Goal: Task Accomplishment & Management: Manage account settings

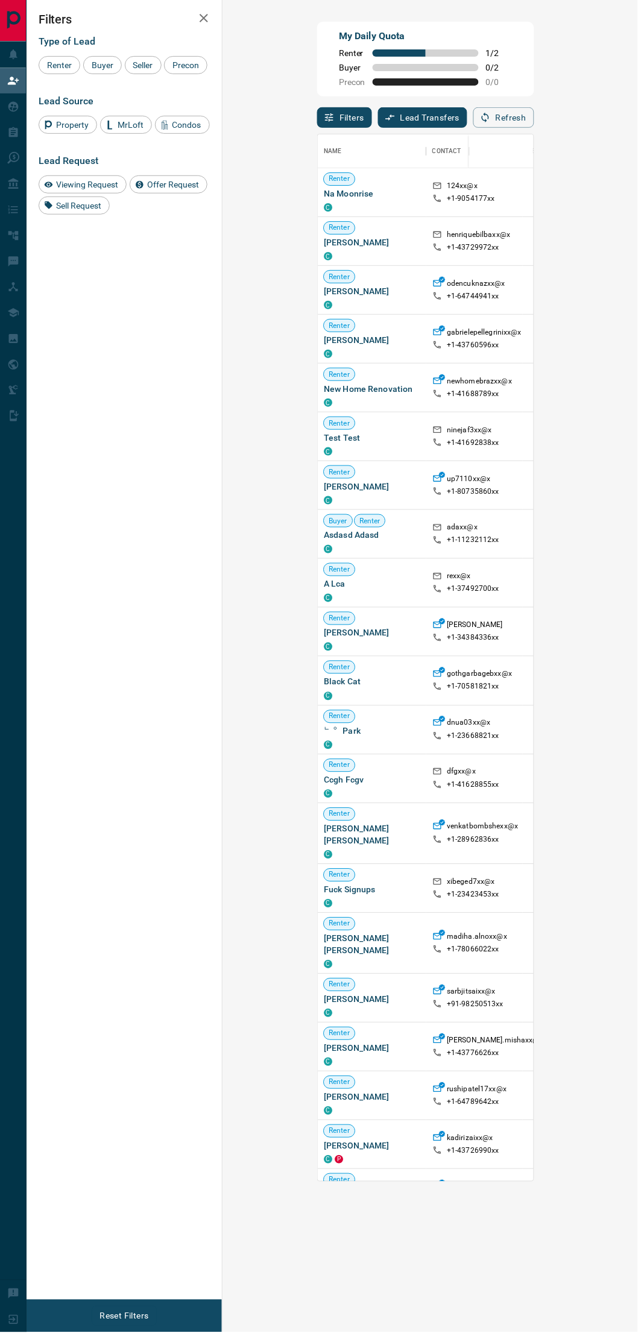
scroll to position [1037, 370]
click at [534, 125] on div "Refresh" at bounding box center [503, 117] width 61 height 21
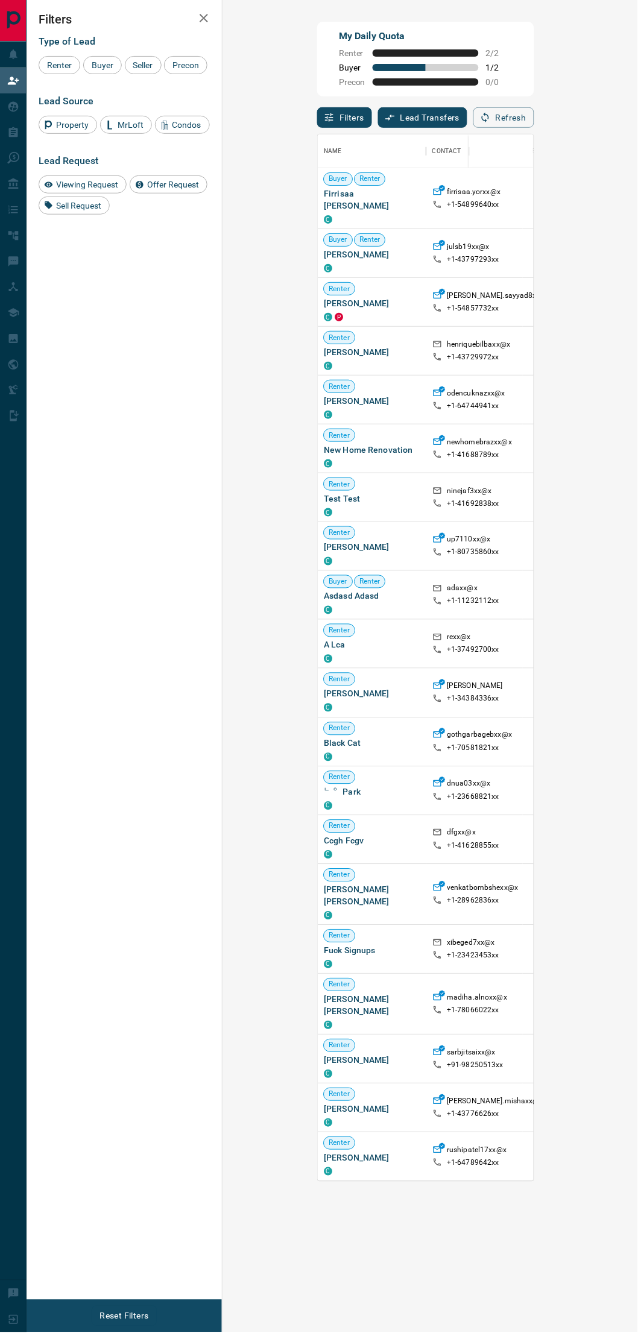
click at [534, 122] on button "Refresh" at bounding box center [503, 117] width 61 height 21
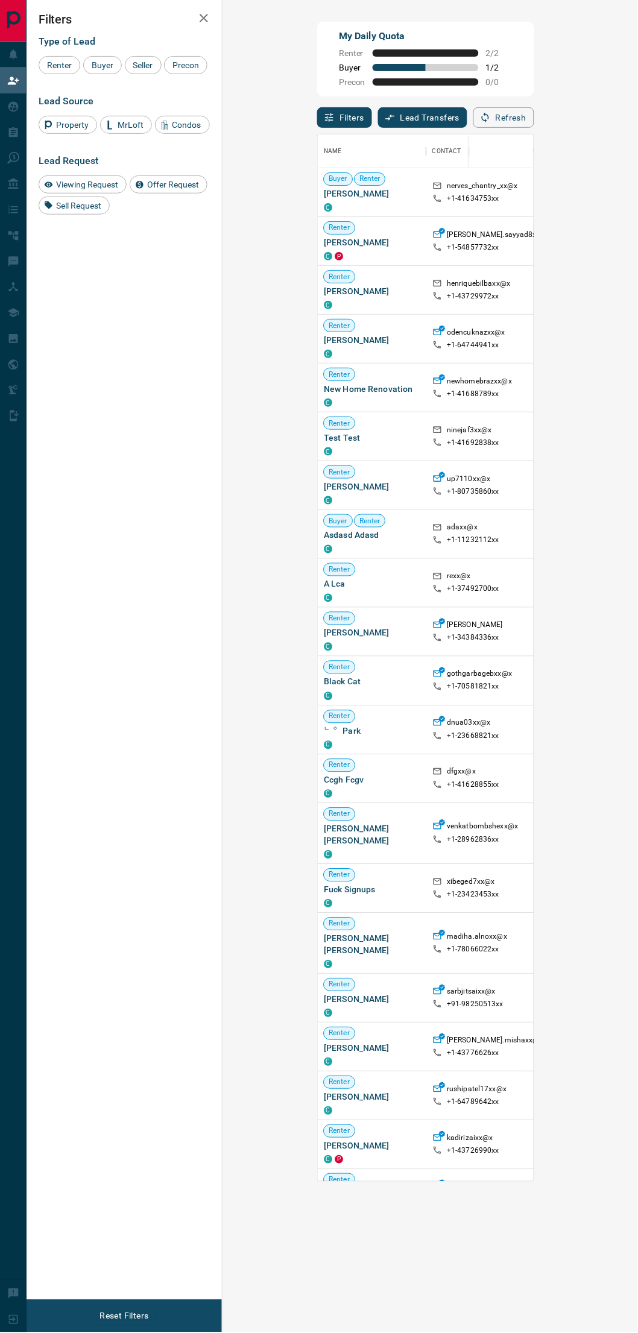
click at [534, 121] on button "Refresh" at bounding box center [503, 117] width 61 height 21
click at [534, 110] on button "Refresh" at bounding box center [503, 117] width 61 height 21
click at [534, 119] on button "Refresh" at bounding box center [503, 117] width 61 height 21
drag, startPoint x: 243, startPoint y: 194, endPoint x: 334, endPoint y: 197, distance: 91.1
click at [334, 197] on span "[PERSON_NAME]" at bounding box center [372, 194] width 96 height 12
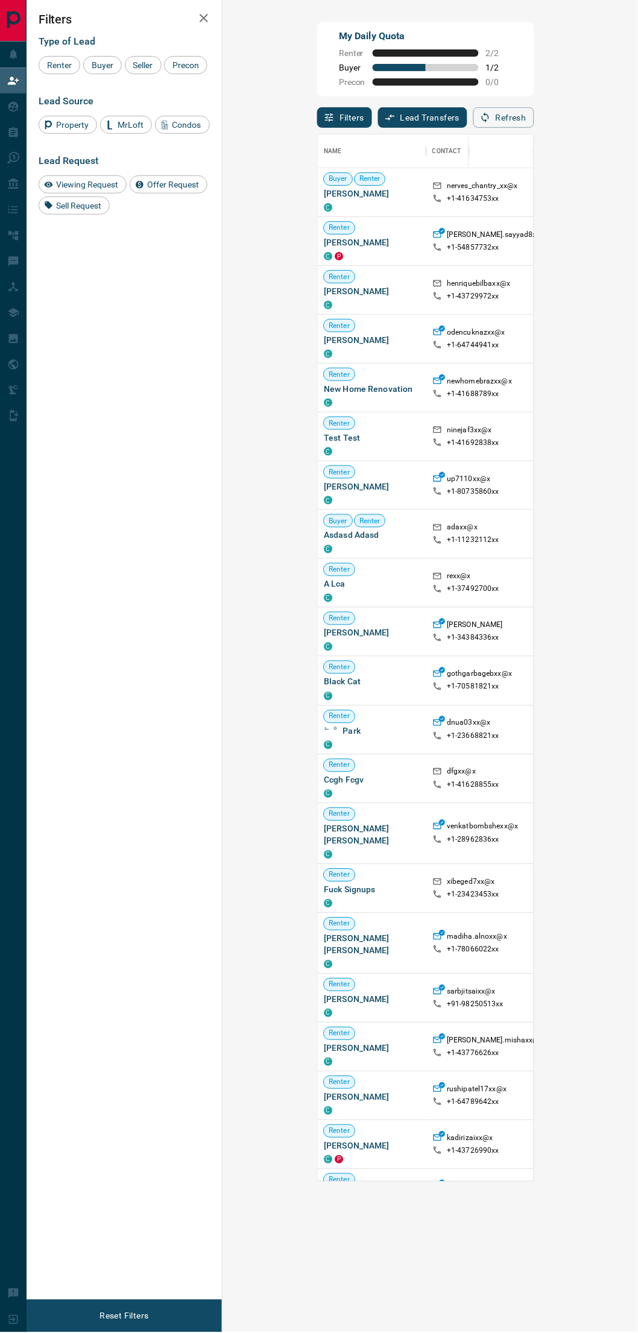
click at [534, 122] on button "Refresh" at bounding box center [503, 117] width 61 height 21
click at [534, 118] on button "Refresh" at bounding box center [503, 117] width 61 height 21
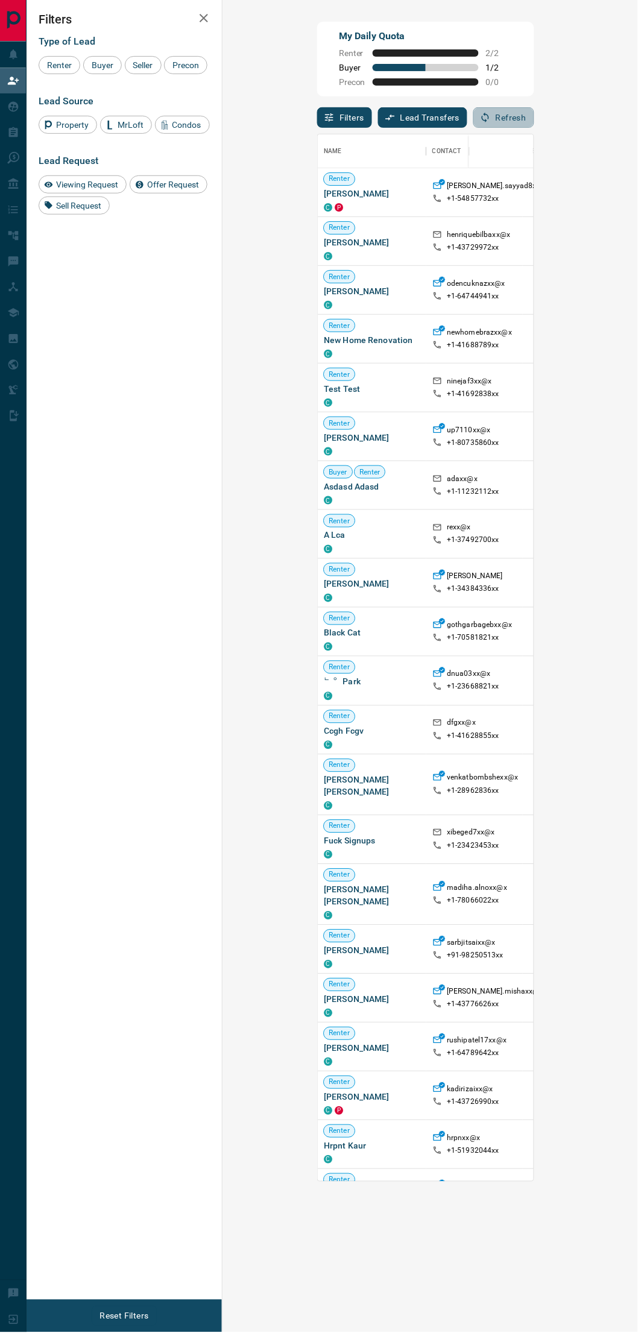
click at [534, 115] on button "Refresh" at bounding box center [503, 117] width 61 height 21
click at [534, 125] on div "Refresh" at bounding box center [503, 117] width 61 height 21
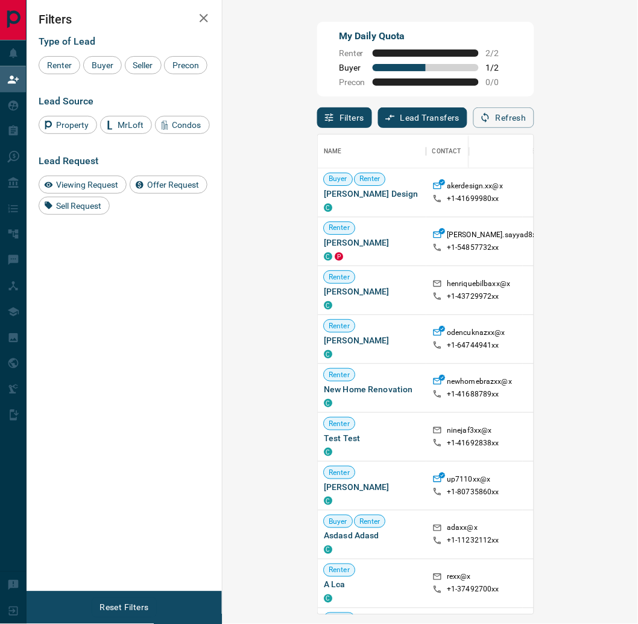
scroll to position [469, 370]
click at [534, 116] on button "Refresh" at bounding box center [503, 117] width 61 height 21
drag, startPoint x: 601, startPoint y: 123, endPoint x: 415, endPoint y: 130, distance: 185.9
click at [534, 123] on button "Refresh" at bounding box center [503, 117] width 61 height 21
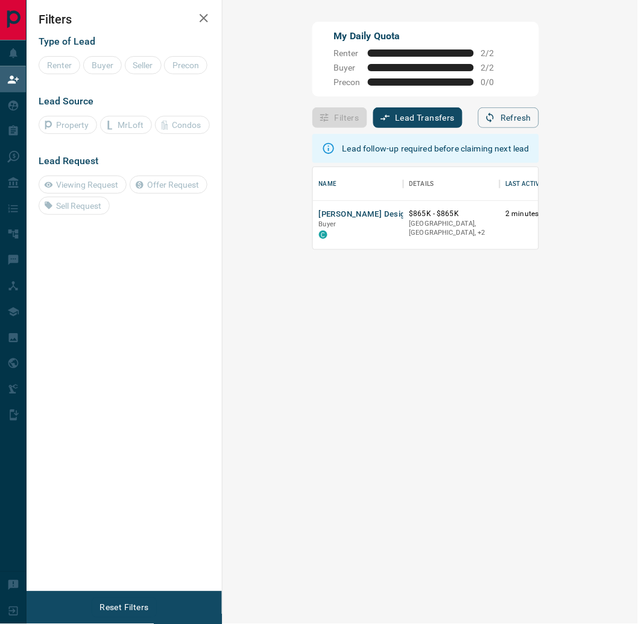
scroll to position [10, 10]
click at [319, 218] on button "[PERSON_NAME] Design" at bounding box center [364, 214] width 91 height 11
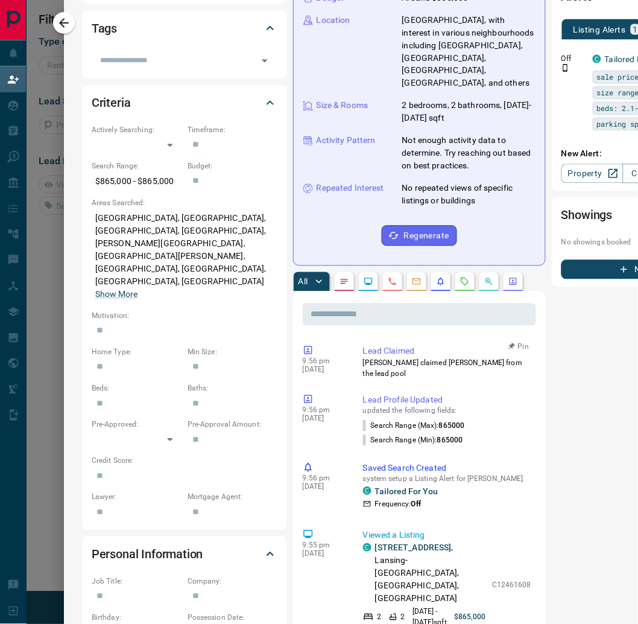
scroll to position [581, 0]
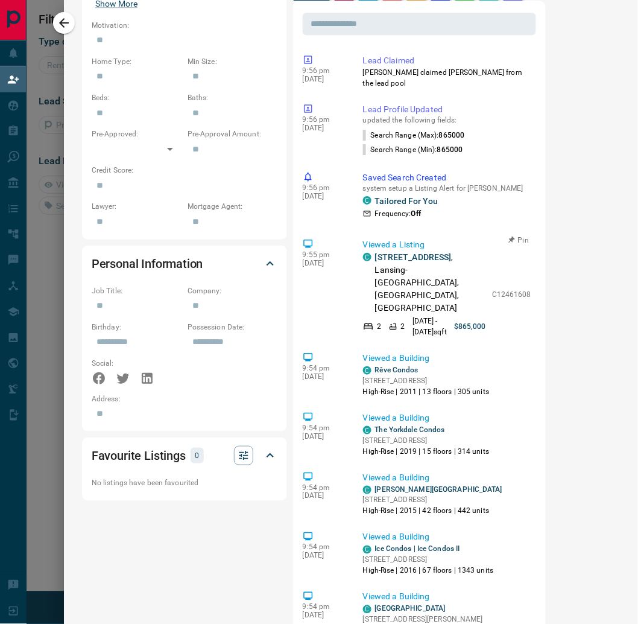
click at [402, 257] on link "[STREET_ADDRESS]" at bounding box center [413, 257] width 77 height 10
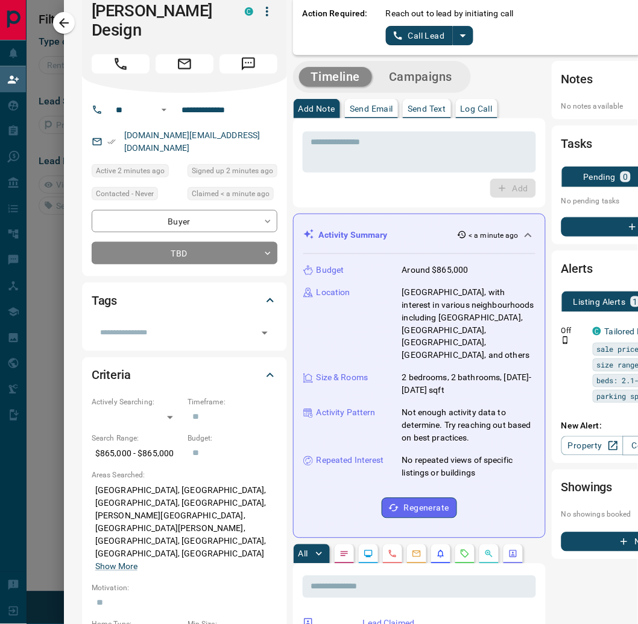
scroll to position [0, 0]
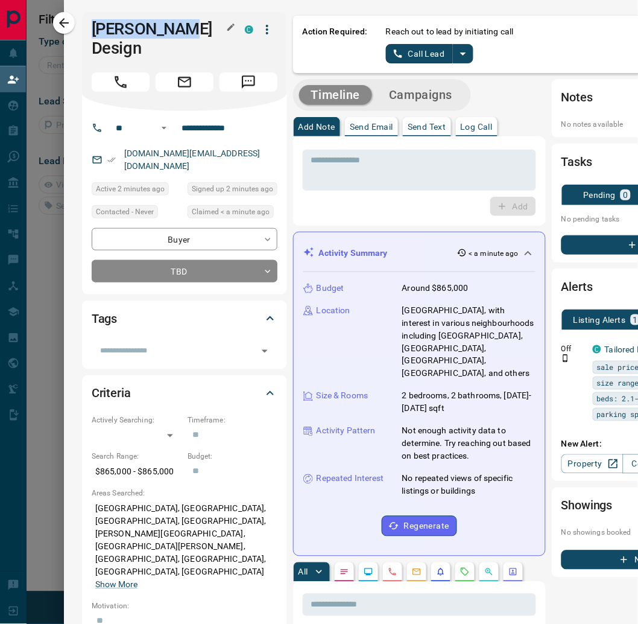
drag, startPoint x: 93, startPoint y: 28, endPoint x: 178, endPoint y: 31, distance: 85.1
click at [178, 31] on h1 "[PERSON_NAME] Design" at bounding box center [159, 38] width 135 height 39
drag, startPoint x: 246, startPoint y: 112, endPoint x: 174, endPoint y: 112, distance: 72.4
click at [174, 118] on div "**********" at bounding box center [188, 127] width 163 height 19
drag, startPoint x: 249, startPoint y: 131, endPoint x: 122, endPoint y: 133, distance: 127.3
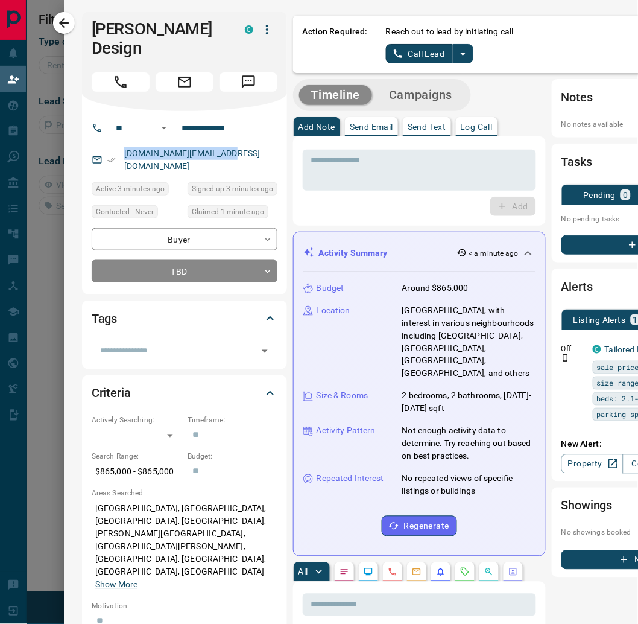
click at [122, 144] on div "[DOMAIN_NAME][EMAIL_ADDRESS][DOMAIN_NAME]" at bounding box center [185, 160] width 186 height 33
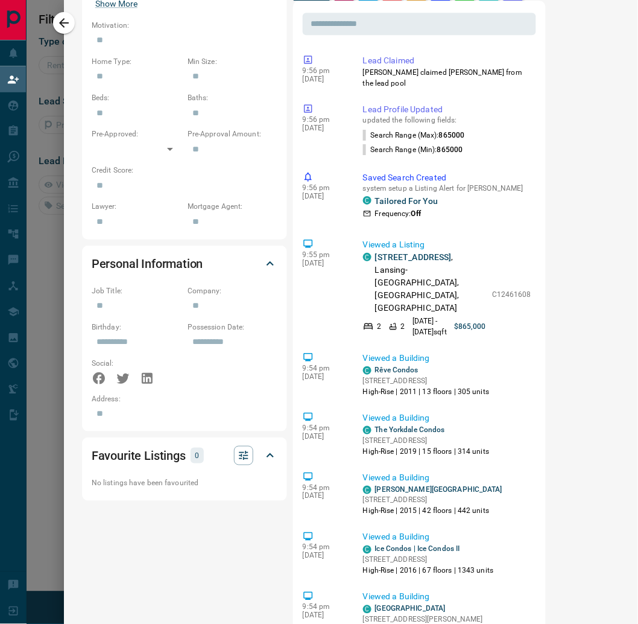
scroll to position [290, 0]
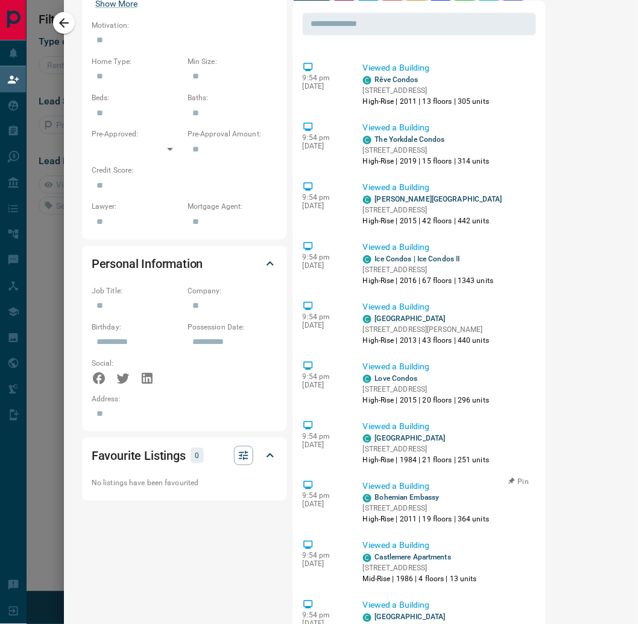
click at [384, 493] on link "Bohemian Embassy" at bounding box center [407, 497] width 65 height 8
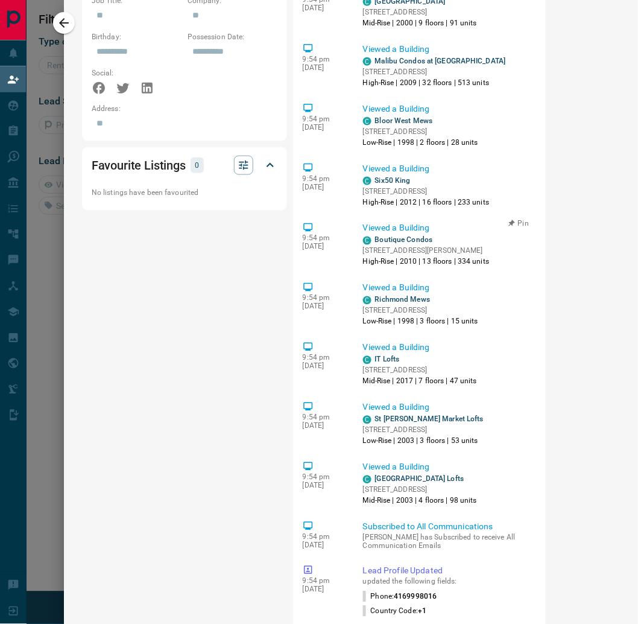
scroll to position [1006, 0]
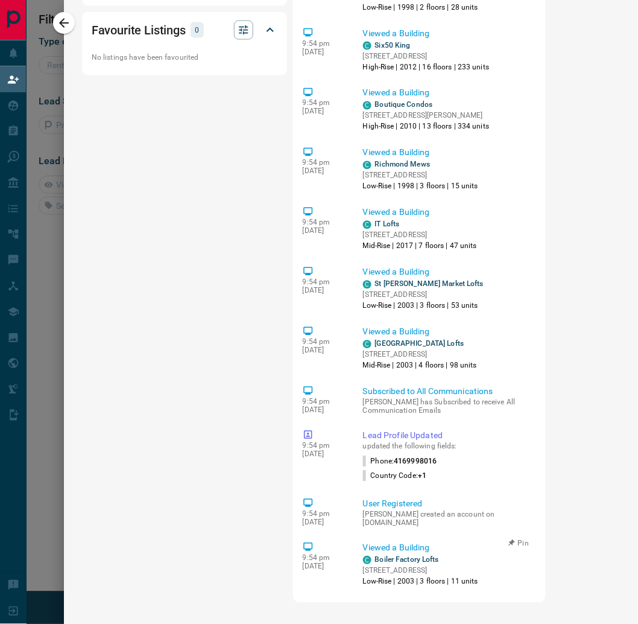
click at [434, 555] on link "Boiler Factory Lofts" at bounding box center [407, 559] width 64 height 8
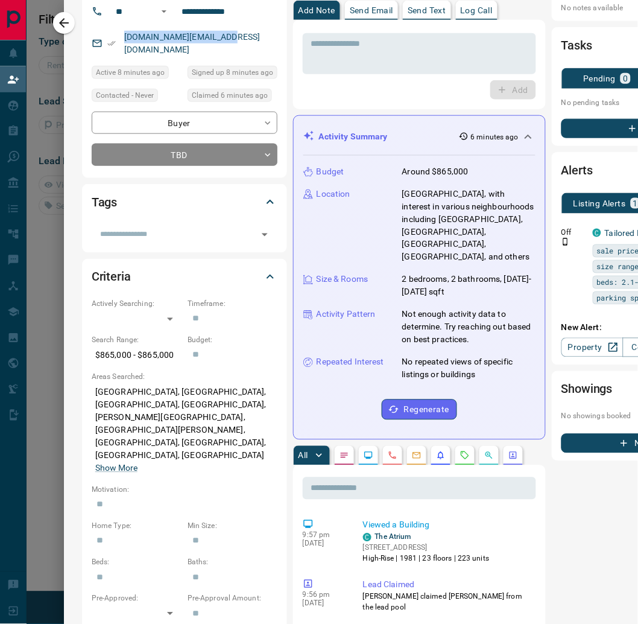
scroll to position [0, 0]
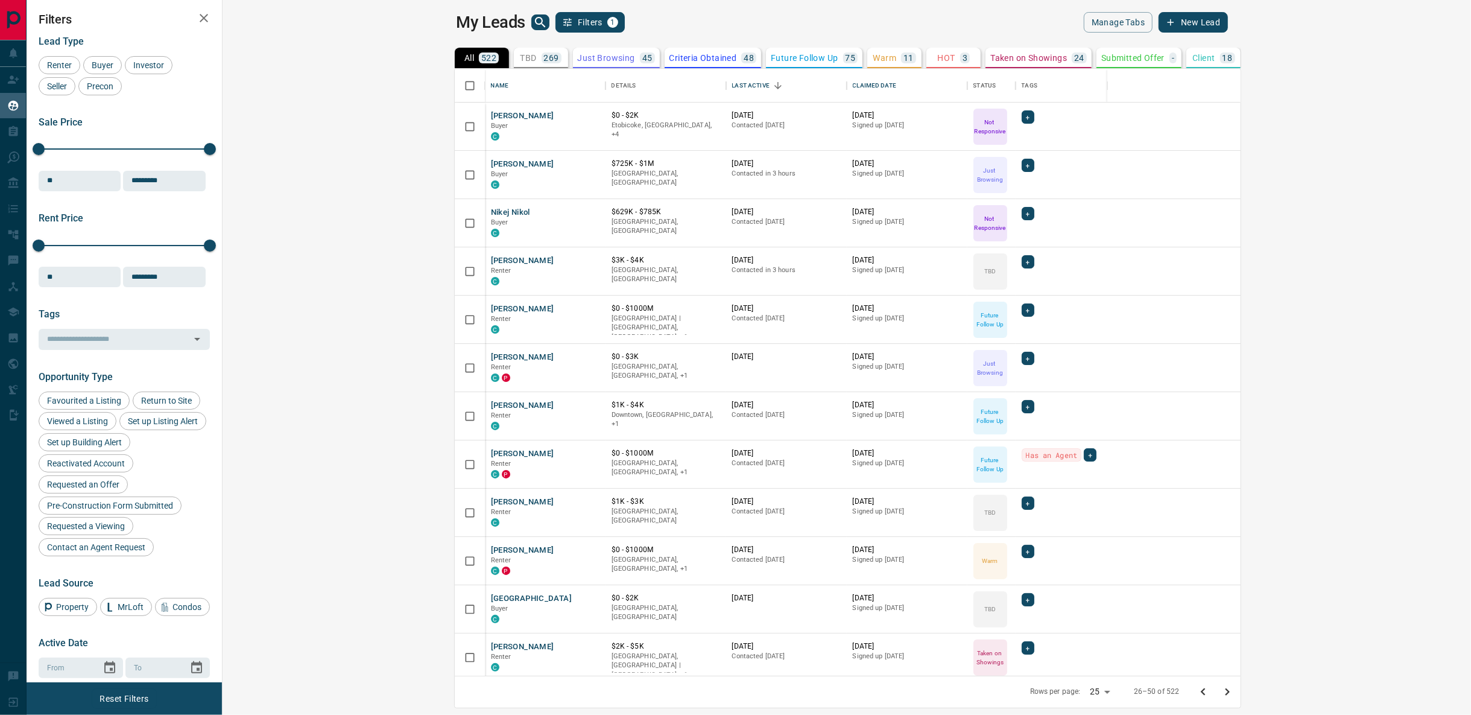
scroll to position [597, 1233]
